Goal: Use online tool/utility

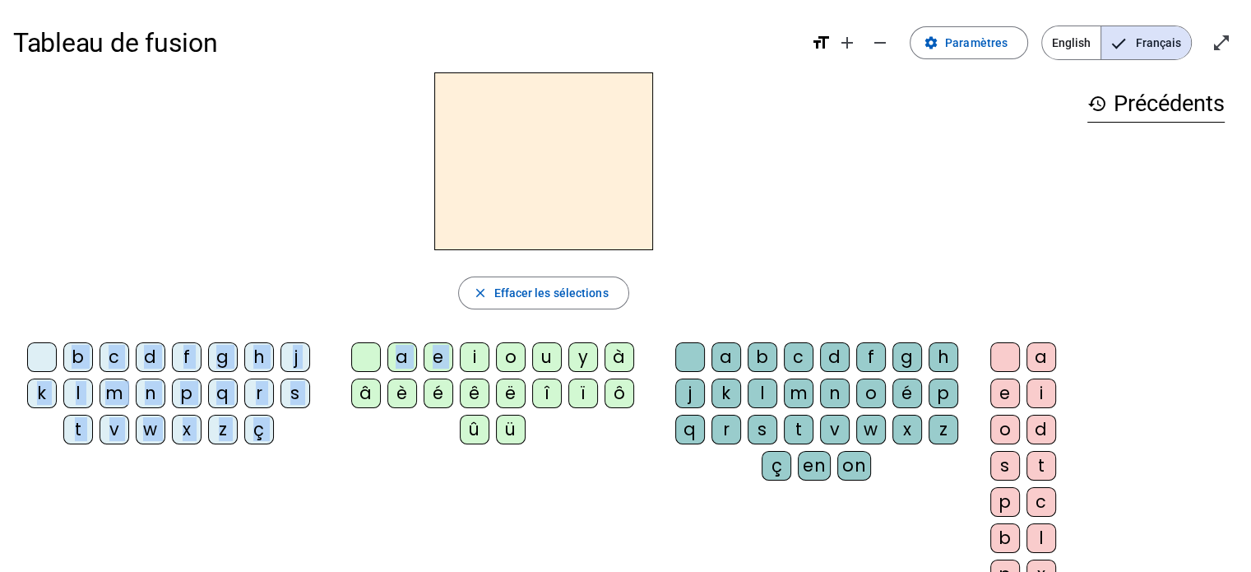
drag, startPoint x: 471, startPoint y: 355, endPoint x: 469, endPoint y: 174, distance: 181.8
click at [469, 174] on div "close Effacer les sélections b c d f g h j k l m n p q r s t v w x z ç a e i o …" at bounding box center [543, 337] width 1061 height 530
click at [739, 203] on div at bounding box center [543, 161] width 1061 height 178
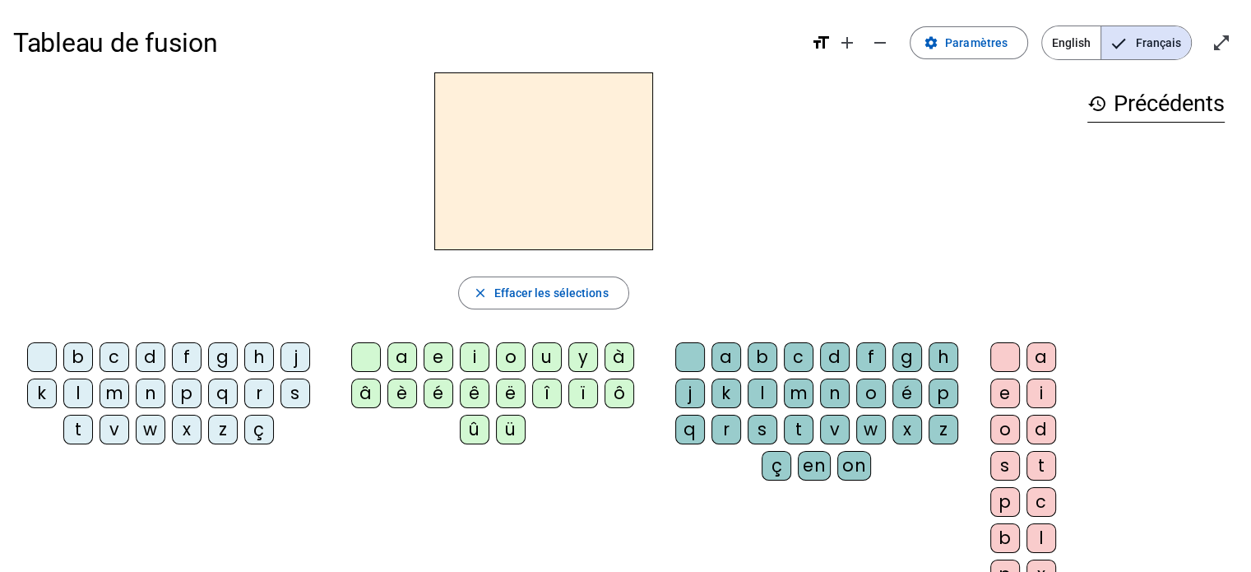
click at [724, 356] on div "a" at bounding box center [727, 357] width 30 height 30
click at [85, 386] on div "l" at bounding box center [78, 393] width 30 height 30
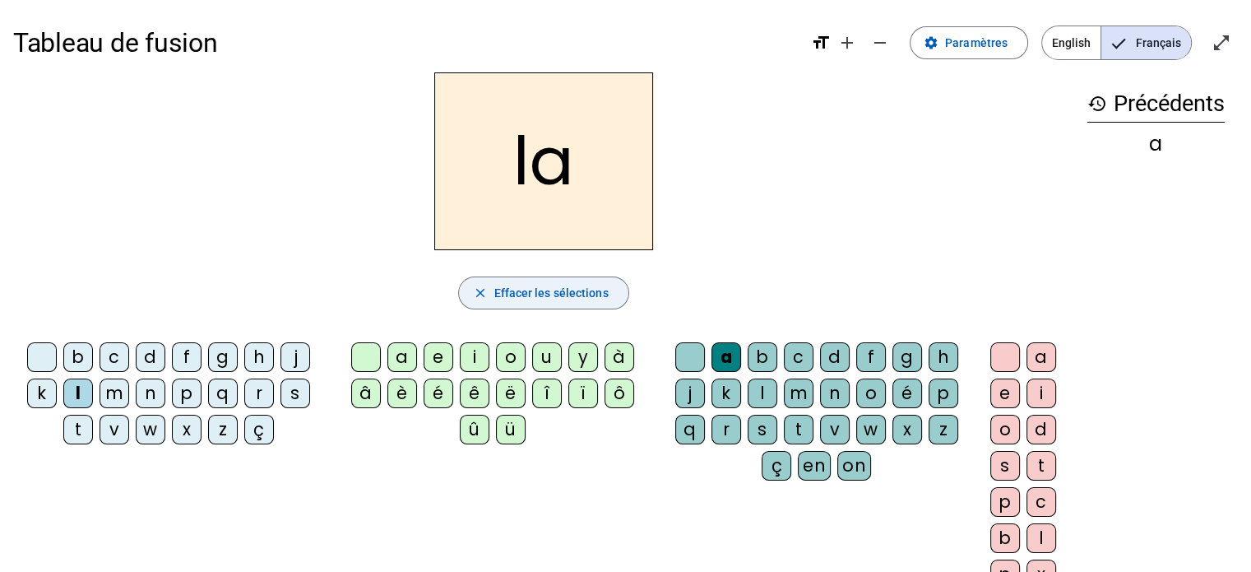
click at [510, 296] on span "Effacer les sélections" at bounding box center [551, 293] width 114 height 20
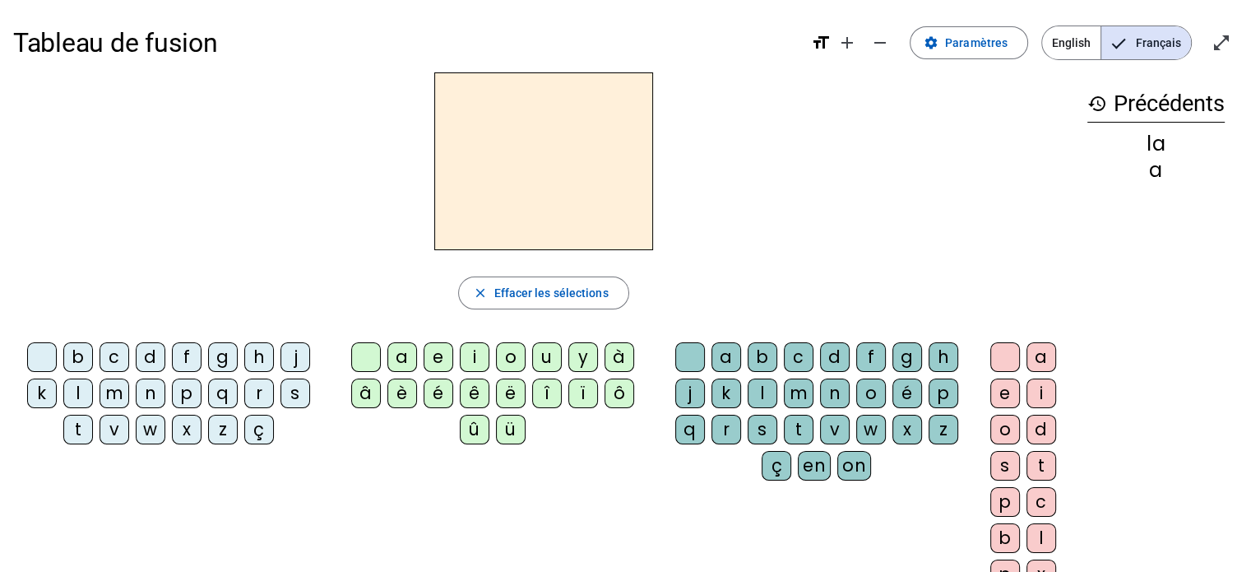
click at [826, 425] on div "v" at bounding box center [835, 430] width 30 height 30
click at [1004, 389] on div "e" at bounding box center [1005, 393] width 30 height 30
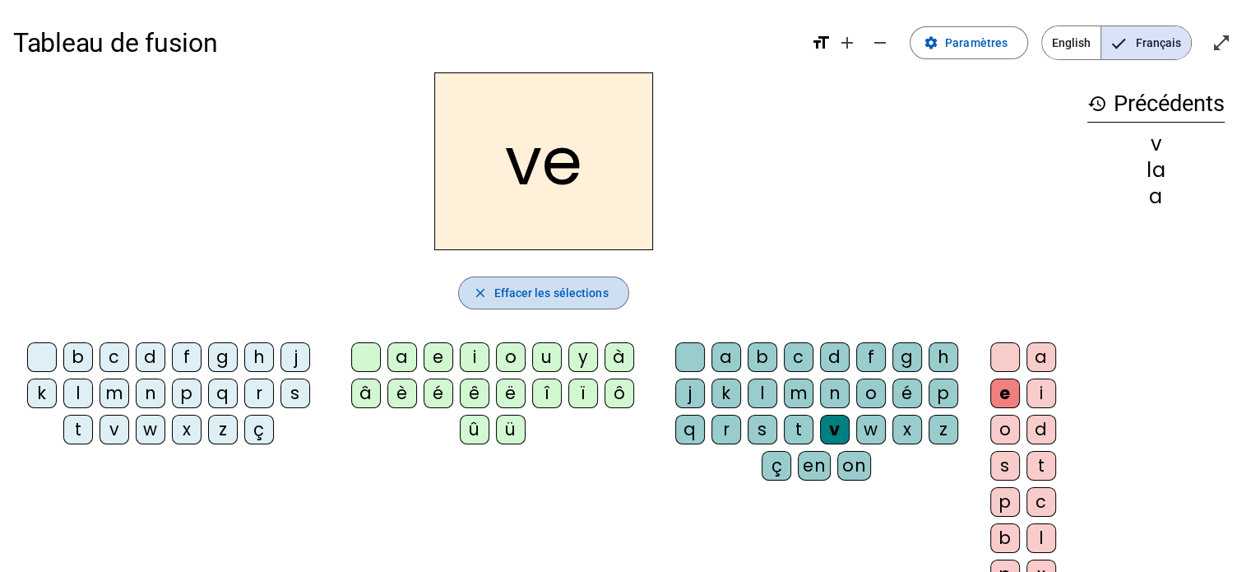
click at [575, 299] on span "Effacer les sélections" at bounding box center [551, 293] width 114 height 20
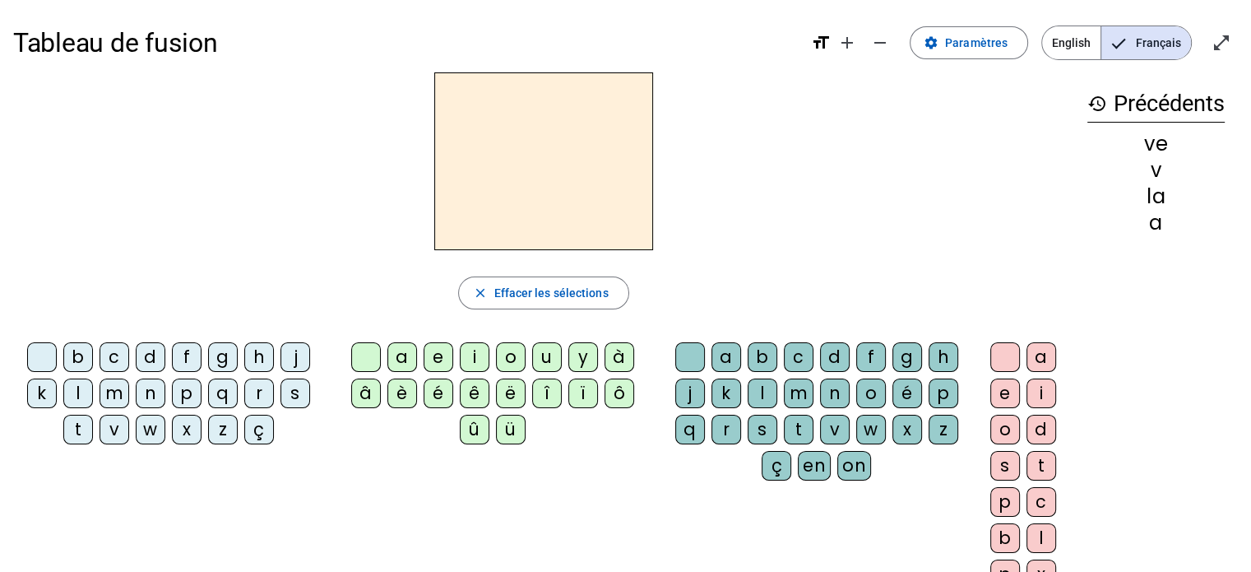
click at [401, 363] on div "a" at bounding box center [402, 357] width 30 height 30
click at [217, 397] on div "q" at bounding box center [223, 393] width 30 height 30
click at [759, 357] on div "b" at bounding box center [763, 357] width 30 height 30
